Goal: Information Seeking & Learning: Learn about a topic

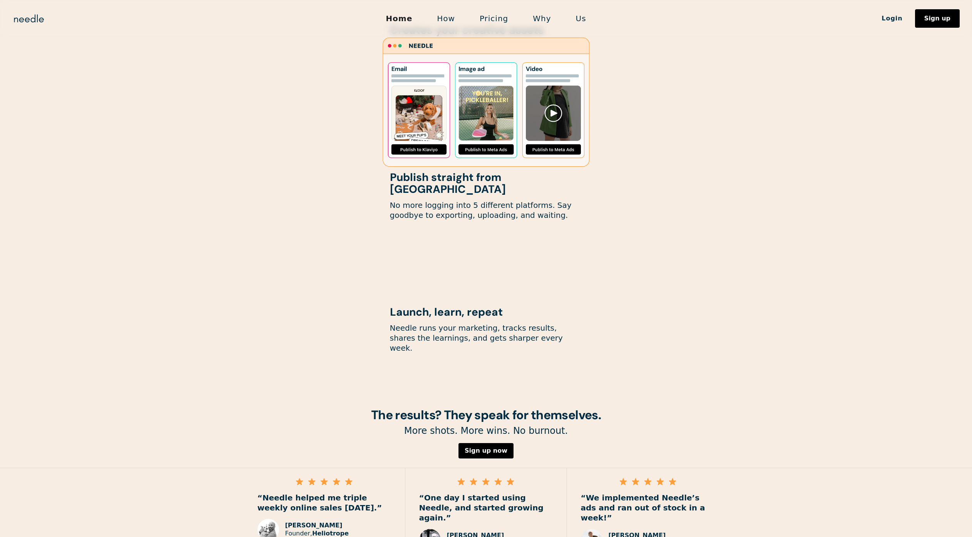
scroll to position [761, 0]
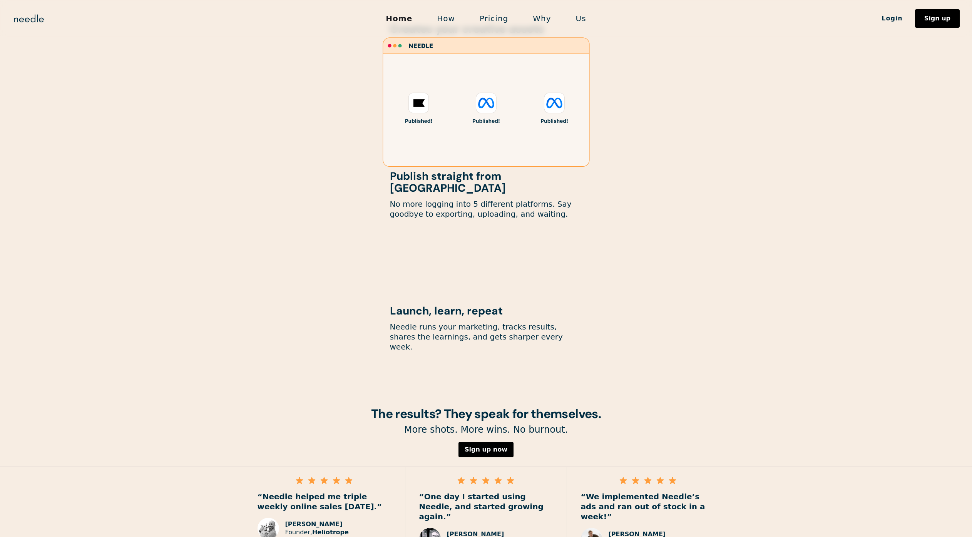
click at [487, 18] on link "Pricing" at bounding box center [493, 18] width 53 height 16
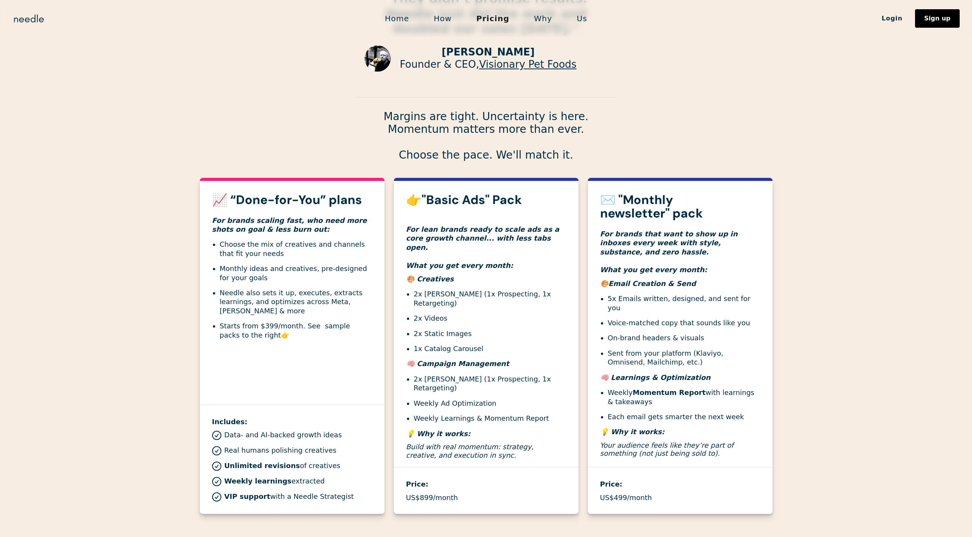
scroll to position [136, 0]
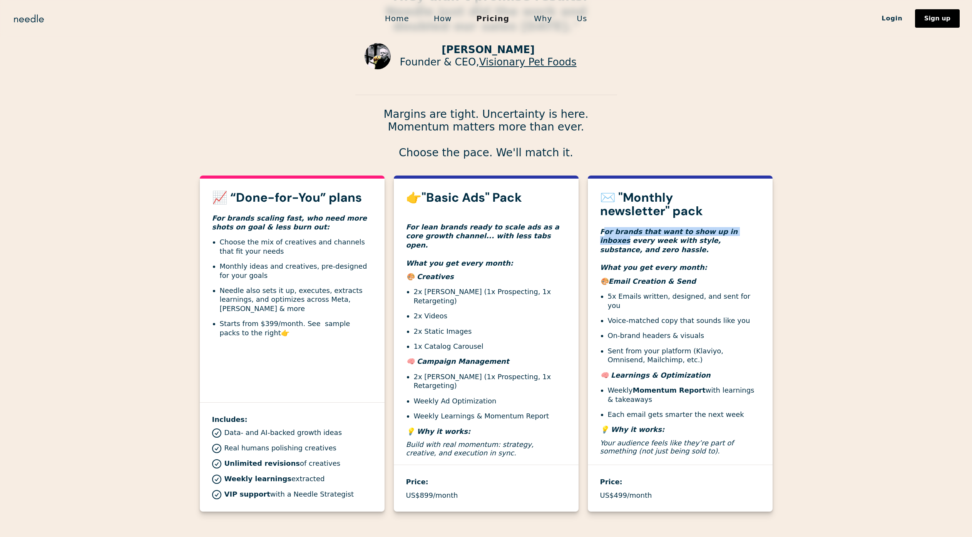
drag, startPoint x: 606, startPoint y: 233, endPoint x: 769, endPoint y: 235, distance: 162.8
click at [742, 234] on h4 "For brands that want to show up in inboxes every week with style, substance, an…" at bounding box center [680, 245] width 160 height 54
click at [892, 237] on section "📈 “Done-for-You” plans For brands scaling fast, who need more shots on goal & l…" at bounding box center [486, 343] width 972 height 336
drag, startPoint x: 638, startPoint y: 240, endPoint x: 768, endPoint y: 247, distance: 130.3
click at [768, 247] on div "✉️ "Monthly newsletter" pack For brands that want to show up in inboxes every w…" at bounding box center [680, 327] width 185 height 272
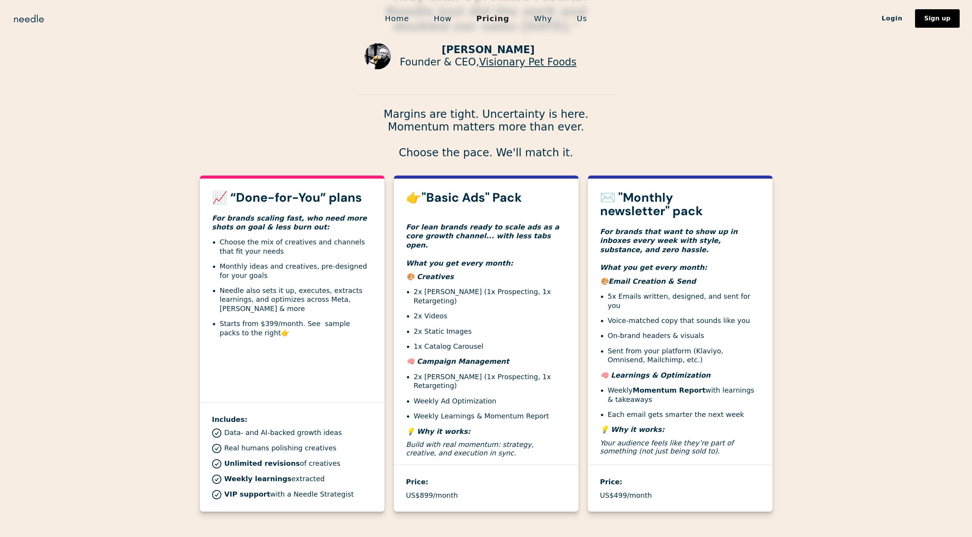
drag, startPoint x: 648, startPoint y: 245, endPoint x: 765, endPoint y: 248, distance: 117.8
click at [759, 247] on h4 "For brands that want to show up in inboxes every week with style, substance, an…" at bounding box center [680, 245] width 160 height 54
drag, startPoint x: 834, startPoint y: 260, endPoint x: 825, endPoint y: 262, distance: 9.1
click at [834, 260] on section "📈 “Done-for-You” plans For brands scaling fast, who need more shots on goal & l…" at bounding box center [486, 343] width 972 height 336
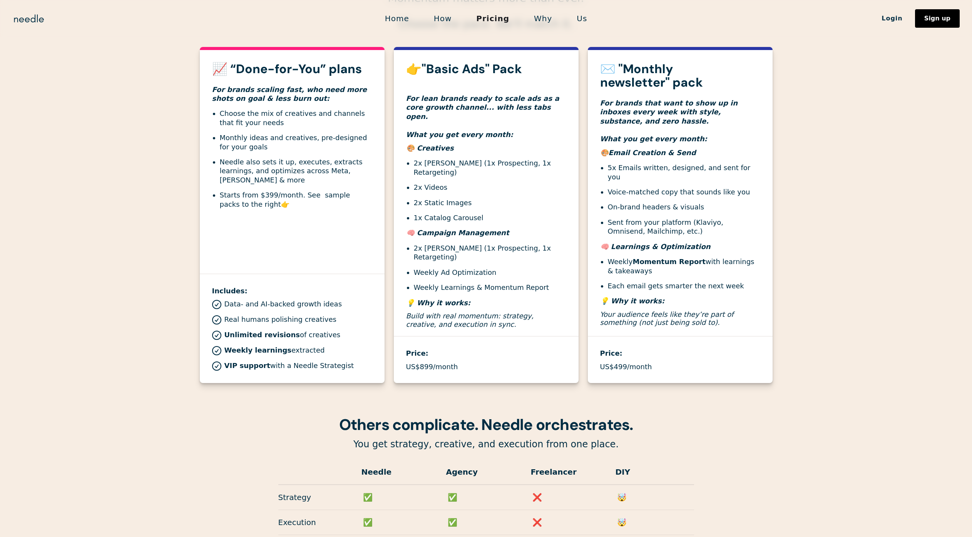
scroll to position [266, 0]
drag, startPoint x: 223, startPoint y: 338, endPoint x: 343, endPoint y: 339, distance: 119.7
click at [343, 345] on div "Weekly learnings extracted" at bounding box center [292, 349] width 160 height 9
drag, startPoint x: 251, startPoint y: 288, endPoint x: 274, endPoint y: 288, distance: 23.1
click at [270, 288] on div "Includes: Data- and AI-backed growth ideas Real humans polishing creatives Unli…" at bounding box center [292, 321] width 185 height 97
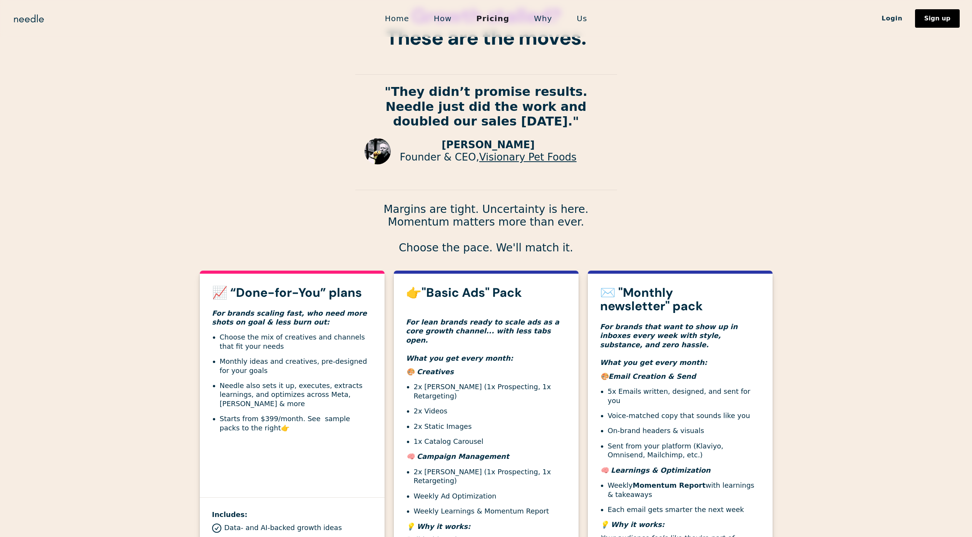
scroll to position [0, 0]
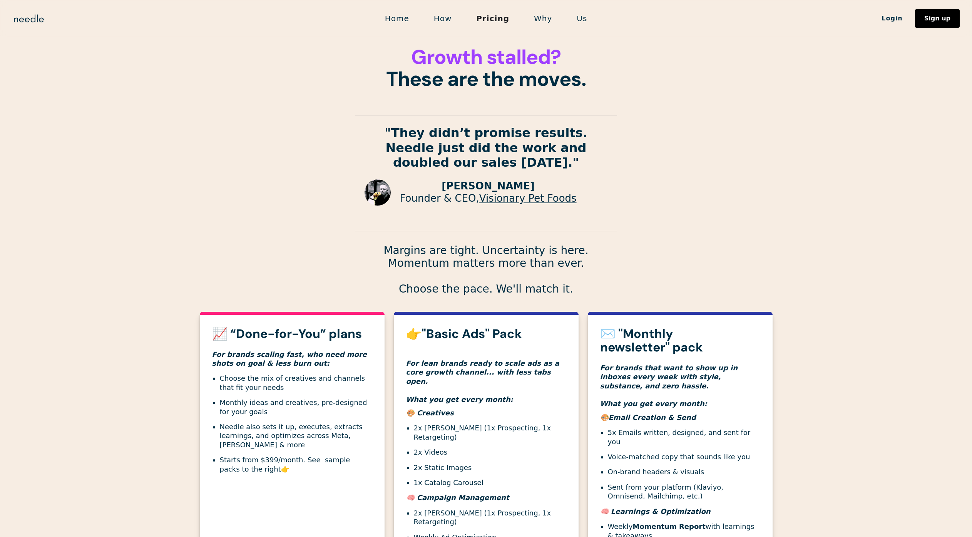
click at [541, 19] on link "Why" at bounding box center [542, 18] width 43 height 16
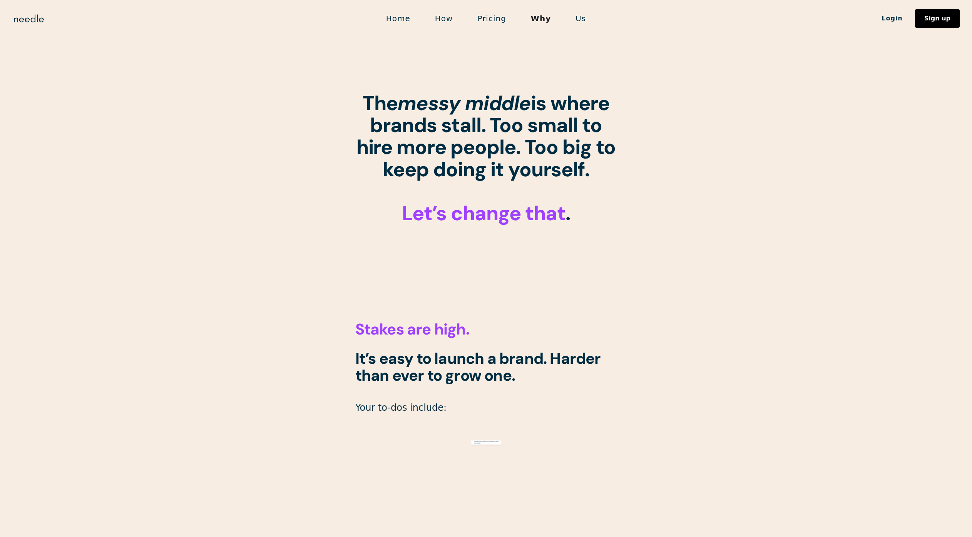
click at [497, 16] on link "Pricing" at bounding box center [491, 18] width 53 height 16
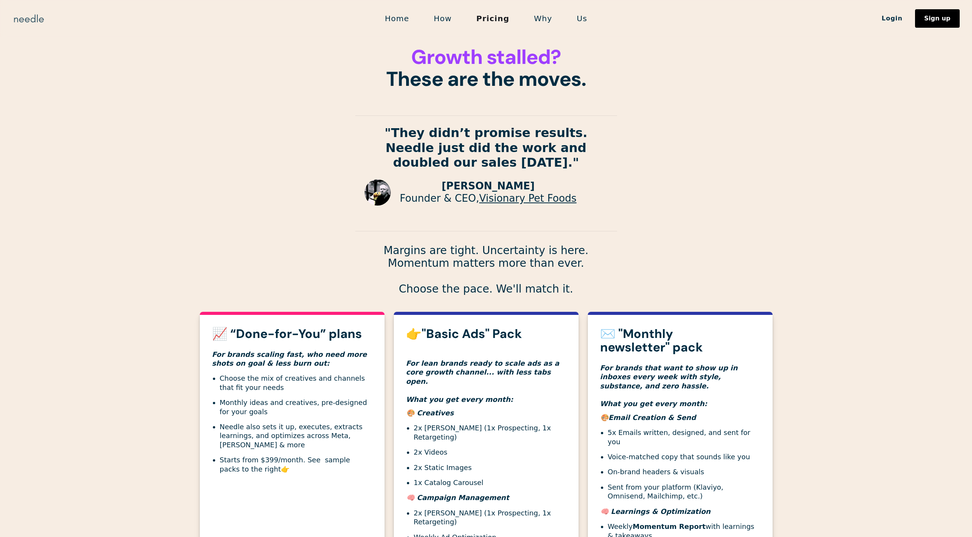
click at [20, 14] on img "home" at bounding box center [28, 18] width 33 height 12
